Goal: Task Accomplishment & Management: Complete application form

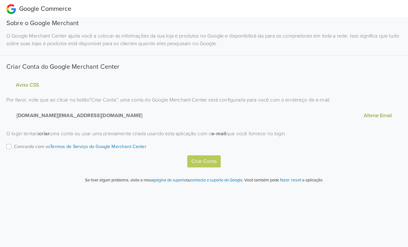
click at [14, 147] on label "Concordo com os Termos de Serviço do Google Merchant Center" at bounding box center [80, 149] width 132 height 13
click at [0, 0] on input "Concordo com os Termos de Serviço do Google Merchant Center" at bounding box center [0, 0] width 0 height 0
click at [215, 160] on button "Criar Conta" at bounding box center [203, 161] width 33 height 12
select select "pt"
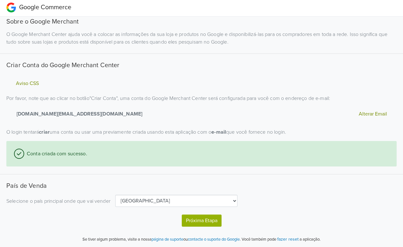
scroll to position [2, 0]
click at [198, 219] on button "Próxima Etapa" at bounding box center [202, 220] width 40 height 12
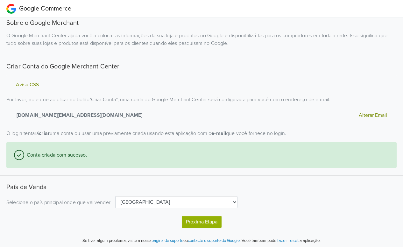
select select "pt"
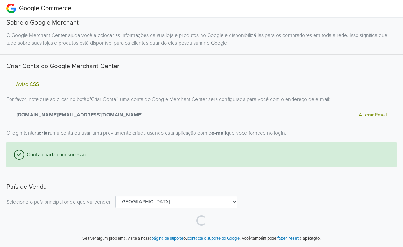
select select "pt"
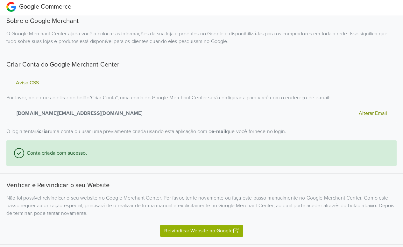
scroll to position [66, 0]
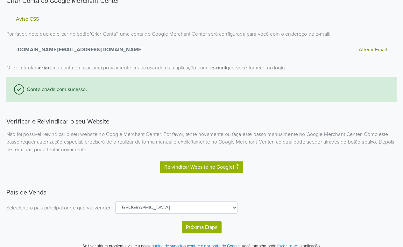
click at [225, 165] on button "Reivindicar Website no Google" at bounding box center [201, 167] width 83 height 12
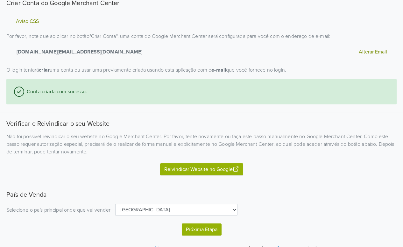
scroll to position [73, 0]
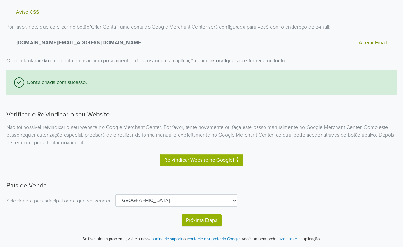
click at [170, 157] on button "Reivindicar Website no Google" at bounding box center [201, 160] width 83 height 12
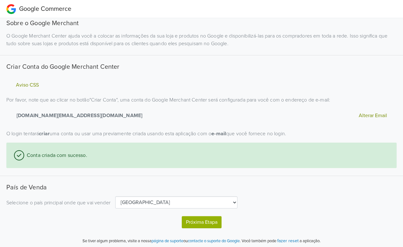
select select "pt"
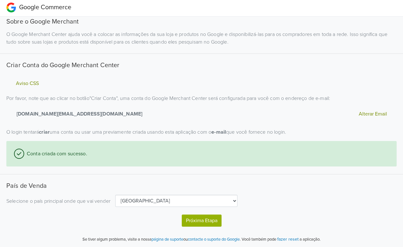
scroll to position [2, 0]
click at [208, 217] on button "Próxima Etapa" at bounding box center [202, 220] width 40 height 12
select select "pt"
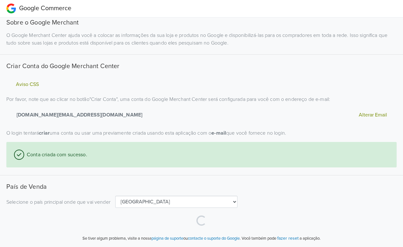
scroll to position [0, 0]
select select "pt"
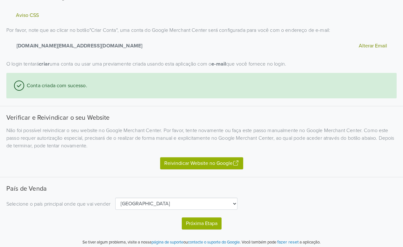
scroll to position [73, 0]
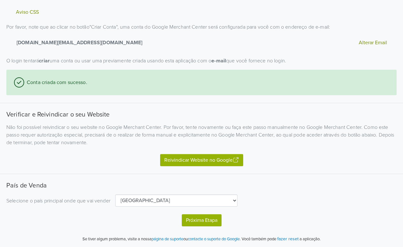
click at [202, 219] on button "Próxima Etapa" at bounding box center [202, 220] width 40 height 12
select select "pt"
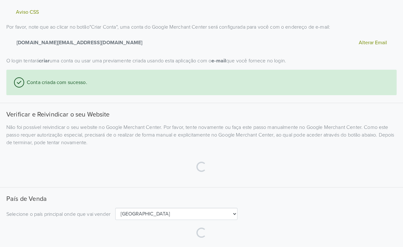
select select "pt"
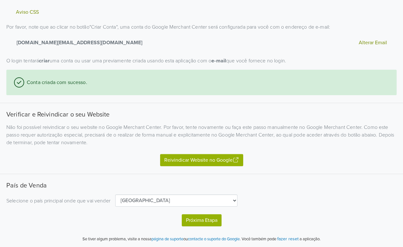
click at [216, 159] on button "Reivindicar Website no Google" at bounding box center [201, 160] width 83 height 12
